Goal: Task Accomplishment & Management: Use online tool/utility

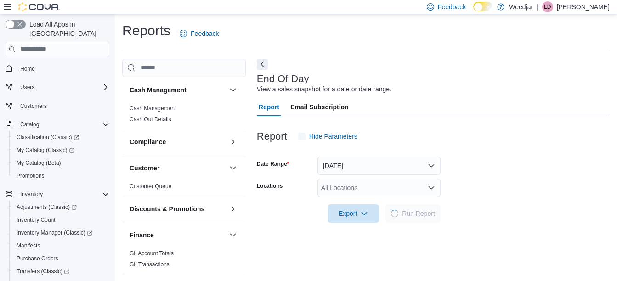
scroll to position [14, 0]
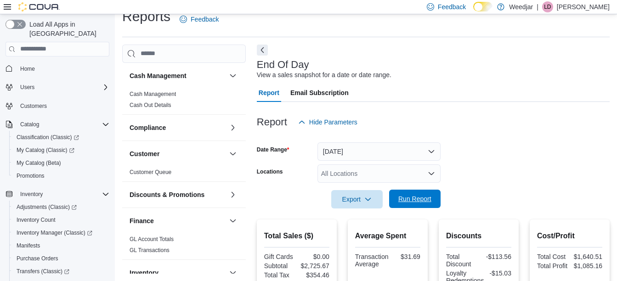
click at [414, 200] on span "Run Report" at bounding box center [414, 198] width 33 height 9
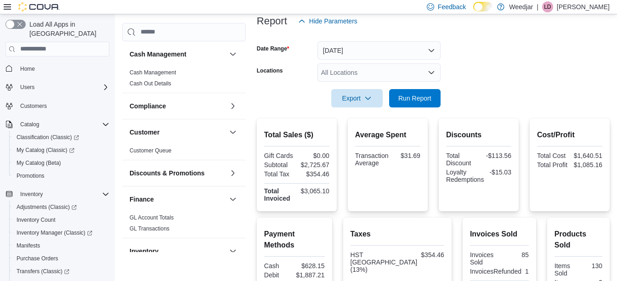
scroll to position [115, 0]
click at [427, 98] on span "Run Report" at bounding box center [414, 98] width 33 height 9
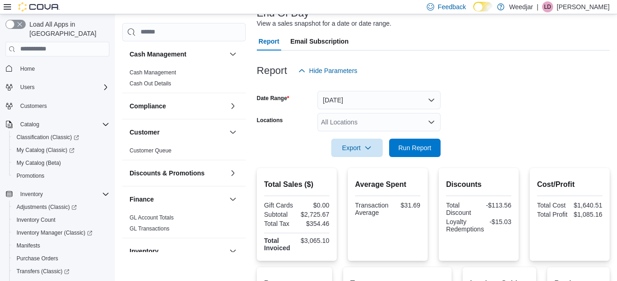
scroll to position [0, 0]
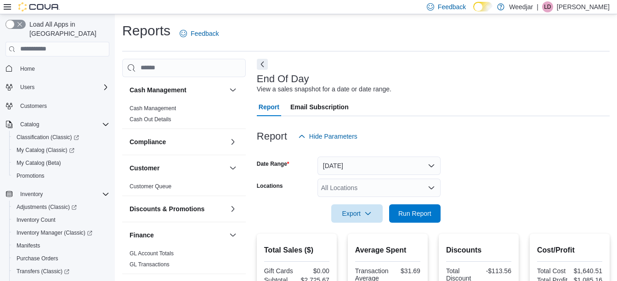
click at [582, 4] on p "Lauren Daniels" at bounding box center [583, 6] width 53 height 11
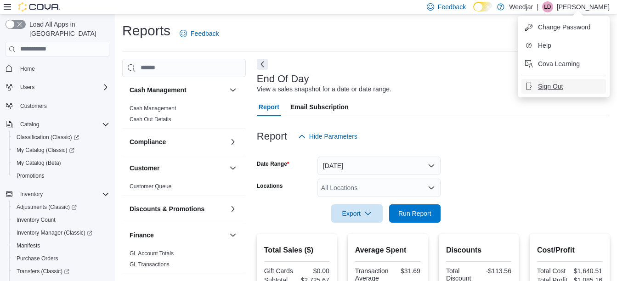
click at [544, 84] on span "Sign Out" at bounding box center [550, 86] width 25 height 9
